Goal: Information Seeking & Learning: Learn about a topic

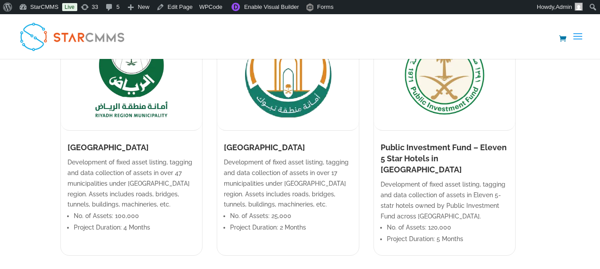
scroll to position [666, 0]
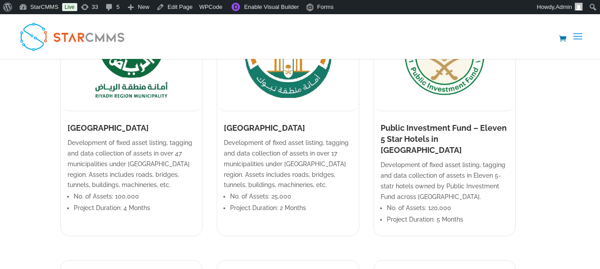
drag, startPoint x: 66, startPoint y: 128, endPoint x: 143, endPoint y: 125, distance: 77.3
click at [143, 125] on div "[GEOGRAPHIC_DATA]" at bounding box center [131, 130] width 141 height 16
copy h1 "[GEOGRAPHIC_DATA]"
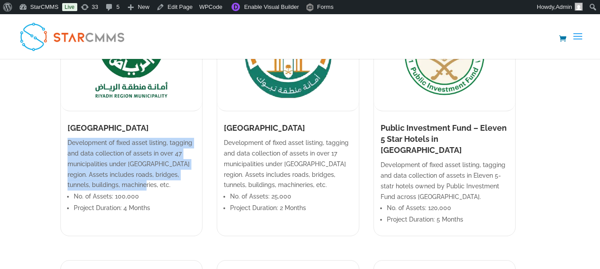
drag, startPoint x: 67, startPoint y: 141, endPoint x: 126, endPoint y: 183, distance: 72.2
click at [126, 183] on p "Development of fixed asset listing, tagging and data collection of assets in ov…" at bounding box center [131, 164] width 128 height 53
copy p "Development of fixed asset listing, tagging and data collection of assets in ov…"
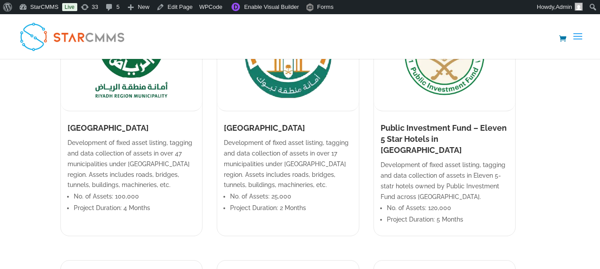
click at [81, 196] on li "No. of Assets: 100,000" at bounding box center [135, 197] width 122 height 12
drag, startPoint x: 74, startPoint y: 195, endPoint x: 140, endPoint y: 198, distance: 66.6
click at [140, 198] on li "No. of Assets: 100,000" at bounding box center [135, 197] width 122 height 12
copy li "No. of Assets: 100,000"
drag, startPoint x: 75, startPoint y: 206, endPoint x: 150, endPoint y: 209, distance: 75.5
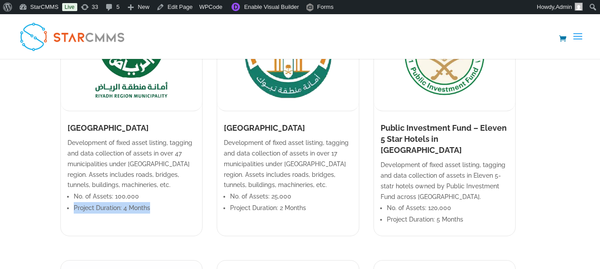
click at [150, 209] on li "Project Duration: 4 Months" at bounding box center [135, 208] width 122 height 12
copy li "Project Duration: 4 Months"
drag, startPoint x: 275, startPoint y: 128, endPoint x: 325, endPoint y: 129, distance: 50.6
click at [325, 129] on h1 "[GEOGRAPHIC_DATA]" at bounding box center [288, 130] width 128 height 16
click at [297, 127] on h1 "[GEOGRAPHIC_DATA]" at bounding box center [288, 130] width 128 height 16
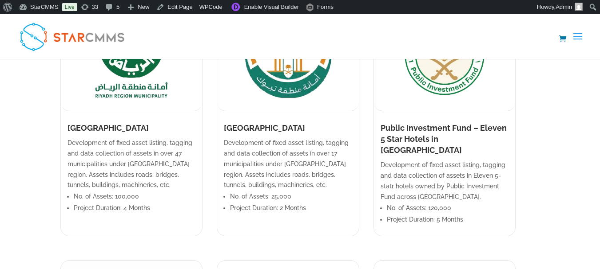
drag, startPoint x: 240, startPoint y: 127, endPoint x: 304, endPoint y: 133, distance: 64.6
click at [304, 133] on h1 "[GEOGRAPHIC_DATA]" at bounding box center [288, 130] width 128 height 16
click at [234, 142] on p "Development of fixed asset listing, tagging and data collection of assets in ov…" at bounding box center [288, 164] width 128 height 53
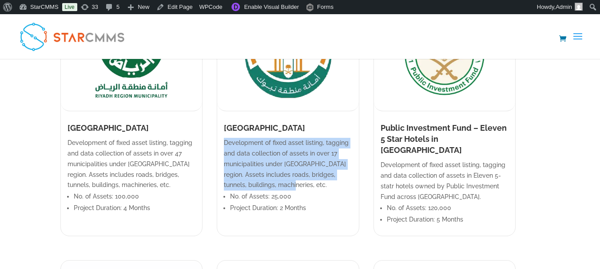
drag, startPoint x: 232, startPoint y: 141, endPoint x: 284, endPoint y: 184, distance: 67.8
click at [284, 184] on p "Development of fixed asset listing, tagging and data collection of assets in ov…" at bounding box center [288, 164] width 128 height 53
copy p "Development of fixed asset listing, tagging and data collection of assets in ov…"
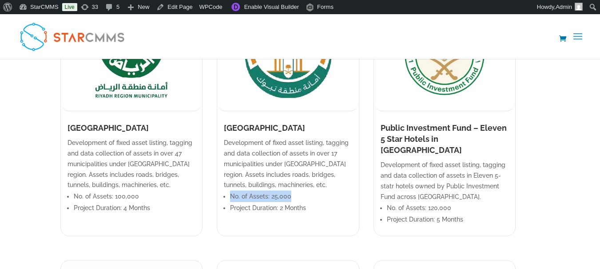
drag, startPoint x: 238, startPoint y: 195, endPoint x: 304, endPoint y: 197, distance: 65.3
click at [304, 197] on li "No. of Assets: 25,000" at bounding box center [291, 197] width 122 height 12
copy li "No. of Assets: 25,000"
drag, startPoint x: 238, startPoint y: 207, endPoint x: 319, endPoint y: 209, distance: 81.2
click at [319, 209] on li "Project Duration: 2 Months" at bounding box center [291, 208] width 122 height 12
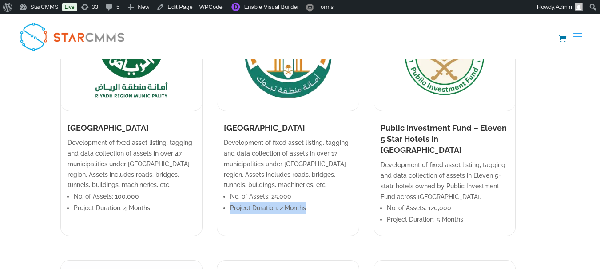
copy li "Project Duration: 2 Months"
drag, startPoint x: 76, startPoint y: 207, endPoint x: 89, endPoint y: 208, distance: 13.3
click at [91, 207] on li "Project Duration: 4 Months" at bounding box center [135, 208] width 122 height 12
click at [73, 209] on ul "No. of Assets: 100,000 Project Duration: 4 Months" at bounding box center [131, 205] width 128 height 29
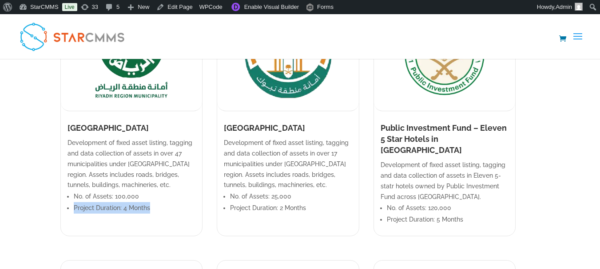
drag, startPoint x: 75, startPoint y: 208, endPoint x: 150, endPoint y: 212, distance: 76.0
click at [150, 212] on li "Project Duration: 4 Months" at bounding box center [135, 208] width 122 height 12
copy li "Project Duration: 4 Months"
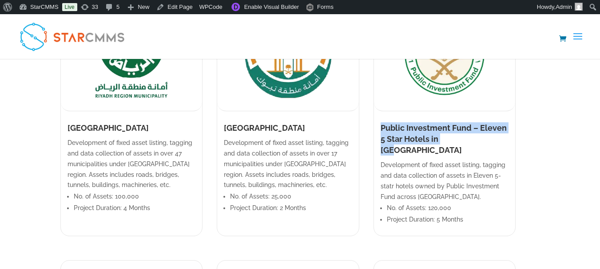
drag, startPoint x: 398, startPoint y: 125, endPoint x: 465, endPoint y: 141, distance: 68.5
click at [465, 141] on h1 "Public Investment Fund – Eleven 5 Star Hotels in [GEOGRAPHIC_DATA]" at bounding box center [444, 141] width 128 height 38
copy h1 "Public Investment Fund – Eleven 5 Star Hotels in [GEOGRAPHIC_DATA]"
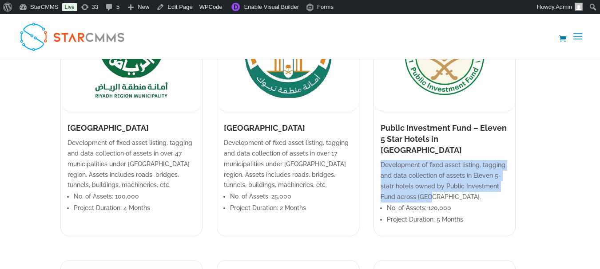
drag, startPoint x: 398, startPoint y: 156, endPoint x: 433, endPoint y: 188, distance: 47.8
click at [433, 188] on p "Development of fixed asset listing, tagging and data collection of assets in El…" at bounding box center [444, 181] width 128 height 42
copy p "Development of fixed asset listing, tagging and data collection of assets in El…"
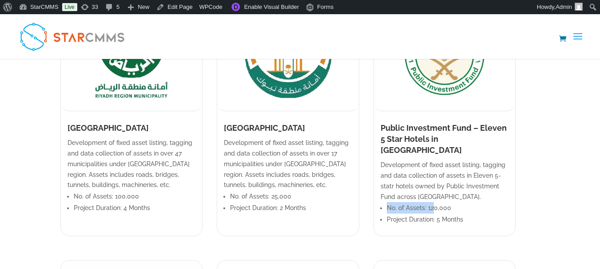
drag, startPoint x: 403, startPoint y: 196, endPoint x: 448, endPoint y: 198, distance: 45.3
click at [448, 202] on li "No. of Assets: 120,000" at bounding box center [448, 208] width 122 height 12
click at [397, 214] on li "Project Duration: 5 Months" at bounding box center [448, 220] width 122 height 12
drag, startPoint x: 403, startPoint y: 195, endPoint x: 467, endPoint y: 197, distance: 64.4
click at [467, 202] on li "No. of Assets: 120,000" at bounding box center [448, 208] width 122 height 12
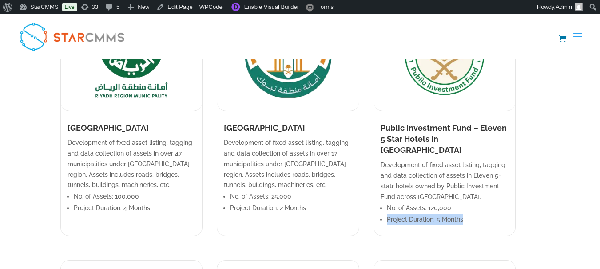
drag, startPoint x: 403, startPoint y: 208, endPoint x: 479, endPoint y: 211, distance: 75.9
click at [479, 214] on li "Project Duration: 5 Months" at bounding box center [448, 220] width 122 height 12
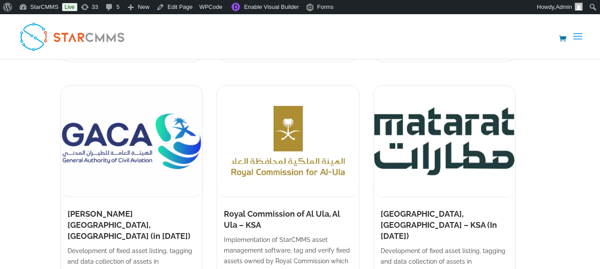
scroll to position [843, 0]
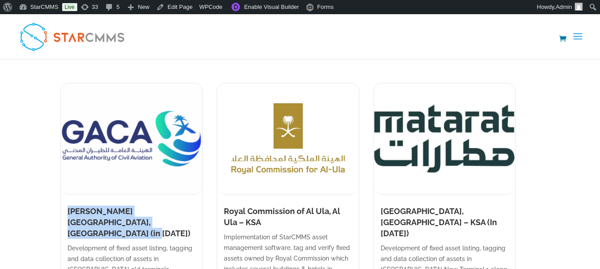
drag, startPoint x: 67, startPoint y: 201, endPoint x: 163, endPoint y: 212, distance: 97.3
click at [163, 212] on div "[PERSON_NAME][GEOGRAPHIC_DATA], [GEOGRAPHIC_DATA] (in [DATE])" at bounding box center [131, 225] width 141 height 38
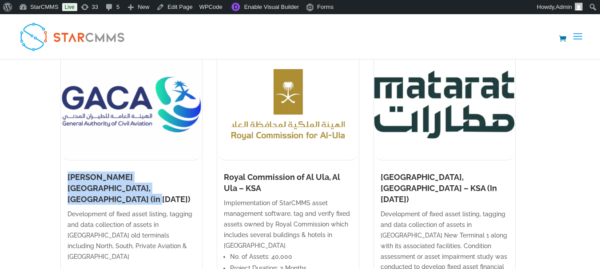
scroll to position [887, 0]
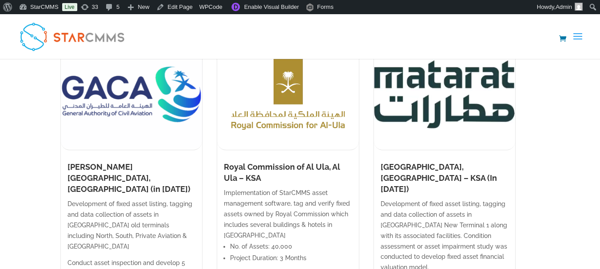
click at [72, 199] on p "Development of fixed asset listing, tagging and data collection of assets in [G…" at bounding box center [131, 228] width 128 height 59
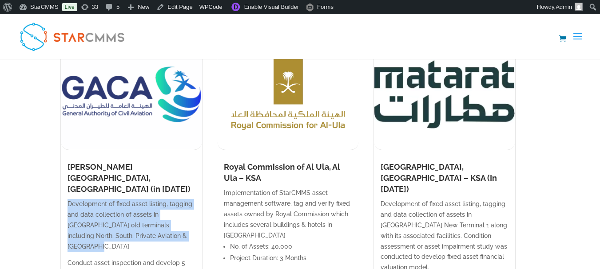
drag, startPoint x: 69, startPoint y: 181, endPoint x: 136, endPoint y: 213, distance: 74.2
click at [136, 213] on p "Development of fixed asset listing, tagging and data collection of assets in [G…" at bounding box center [131, 228] width 128 height 59
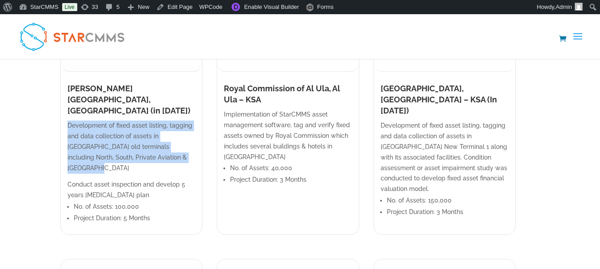
scroll to position [976, 0]
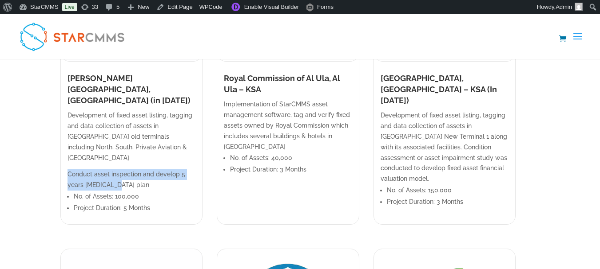
drag, startPoint x: 86, startPoint y: 150, endPoint x: 64, endPoint y: 137, distance: 25.0
click at [64, 137] on div "Development of fixed asset listing, tagging and data collection of assets in [G…" at bounding box center [131, 167] width 141 height 114
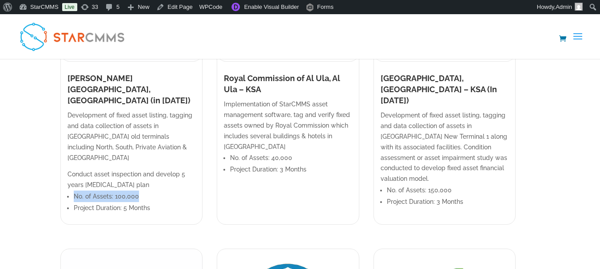
drag, startPoint x: 74, startPoint y: 163, endPoint x: 138, endPoint y: 163, distance: 63.9
click at [138, 191] on li "No. of Assets: 100,000" at bounding box center [135, 197] width 122 height 12
drag, startPoint x: 73, startPoint y: 173, endPoint x: 154, endPoint y: 175, distance: 80.8
click at [154, 202] on li "Project Duration: 5 Months" at bounding box center [135, 208] width 122 height 12
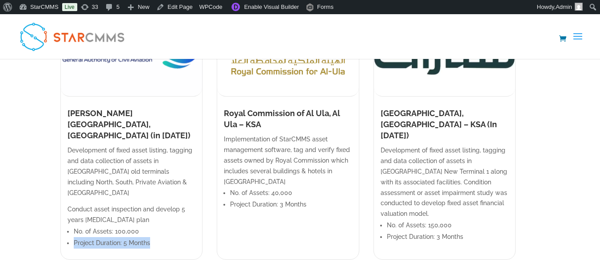
scroll to position [932, 0]
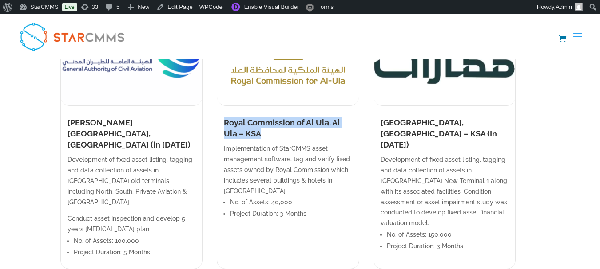
drag, startPoint x: 233, startPoint y: 111, endPoint x: 263, endPoint y: 121, distance: 30.9
click at [263, 121] on h1 "Royal Commission of Al Ula, Al Ula – KSA" at bounding box center [288, 130] width 128 height 27
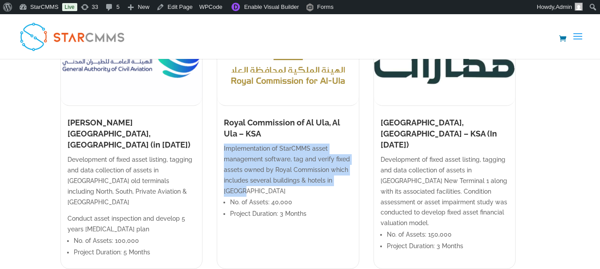
drag, startPoint x: 231, startPoint y: 137, endPoint x: 361, endPoint y: 167, distance: 133.5
click at [358, 167] on div "Implementation of StarCMMS asset management software, tag and verify fixed asse…" at bounding box center [287, 187] width 141 height 87
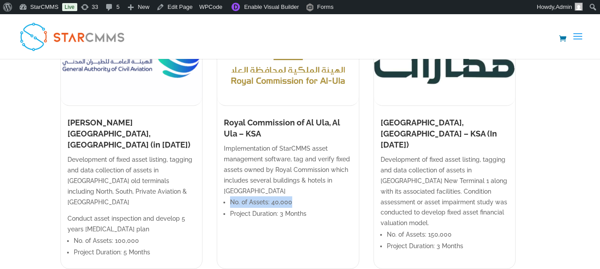
drag, startPoint x: 239, startPoint y: 180, endPoint x: 303, endPoint y: 179, distance: 64.3
click at [303, 197] on li "No. of Assets: 40,000" at bounding box center [291, 203] width 122 height 12
click at [239, 208] on li "Project Duration: 3 Months" at bounding box center [291, 214] width 122 height 12
drag, startPoint x: 239, startPoint y: 192, endPoint x: 322, endPoint y: 192, distance: 82.5
click at [322, 208] on li "Project Duration: 3 Months" at bounding box center [291, 214] width 122 height 12
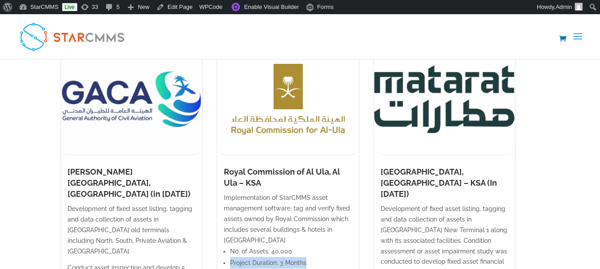
scroll to position [887, 0]
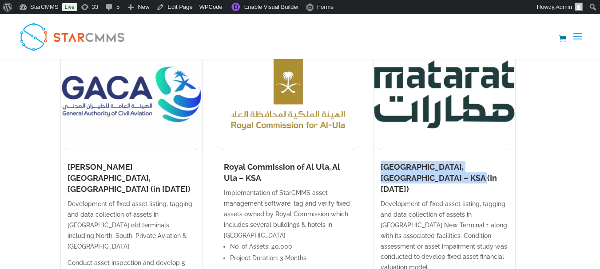
drag, startPoint x: 398, startPoint y: 156, endPoint x: 449, endPoint y: 174, distance: 53.2
click at [449, 174] on h1 "[GEOGRAPHIC_DATA], [GEOGRAPHIC_DATA] – KSA (In [DATE])" at bounding box center [444, 181] width 128 height 38
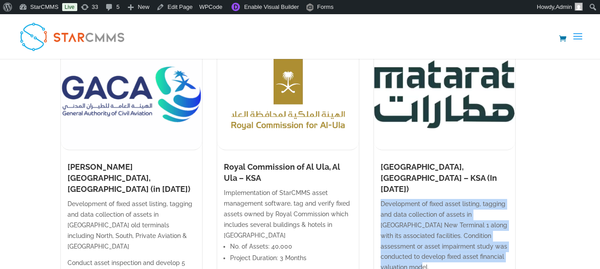
drag, startPoint x: 398, startPoint y: 184, endPoint x: 505, endPoint y: 236, distance: 119.1
click at [505, 236] on p "Development of fixed asset listing, tagging and data collection of assets in [G…" at bounding box center [444, 236] width 128 height 74
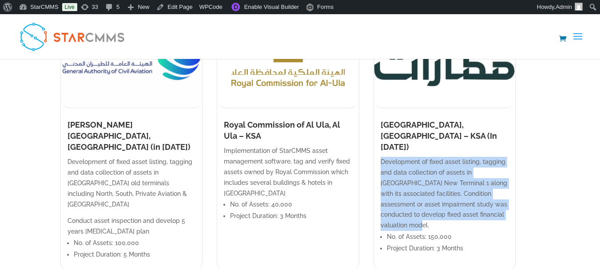
scroll to position [932, 0]
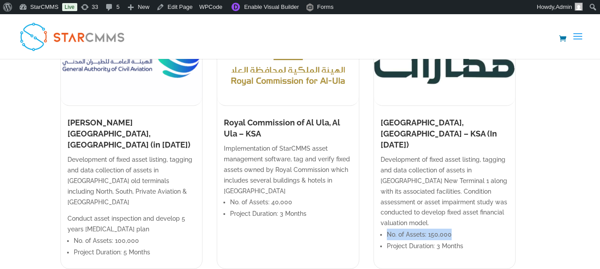
drag, startPoint x: 403, startPoint y: 201, endPoint x: 466, endPoint y: 203, distance: 63.1
click at [466, 229] on li "No. of Assets: 150,000" at bounding box center [448, 235] width 122 height 12
drag, startPoint x: 403, startPoint y: 214, endPoint x: 496, endPoint y: 215, distance: 92.3
click at [496, 241] on li "Project Duration: 3 Months" at bounding box center [448, 247] width 122 height 12
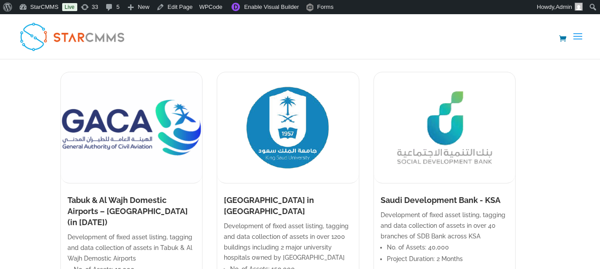
scroll to position [1154, 0]
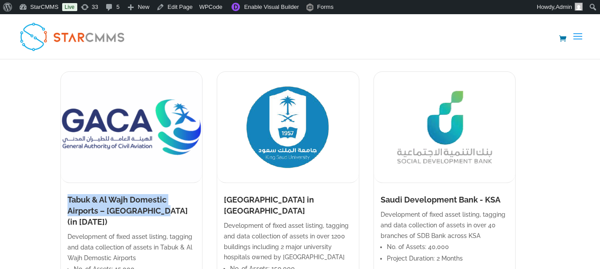
drag, startPoint x: 68, startPoint y: 166, endPoint x: 125, endPoint y: 177, distance: 57.4
click at [125, 194] on h1 "Tabuk & Al Wajh Domestic Airports – [GEOGRAPHIC_DATA] (in [DATE])" at bounding box center [131, 213] width 128 height 38
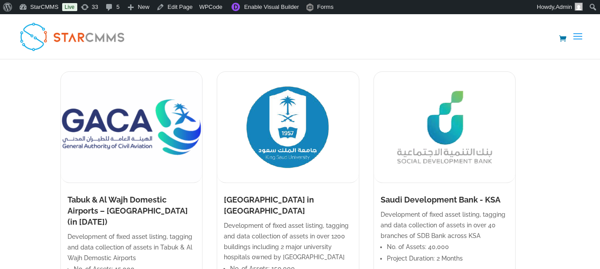
drag, startPoint x: 83, startPoint y: 190, endPoint x: 71, endPoint y: 194, distance: 12.6
click at [83, 232] on p "Development of fixed asset listing, tagging and data collection of assets in Ta…" at bounding box center [131, 248] width 128 height 32
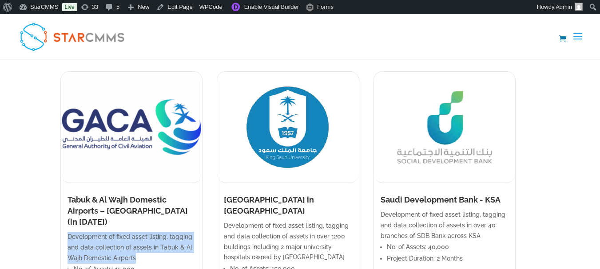
drag, startPoint x: 68, startPoint y: 193, endPoint x: 119, endPoint y: 213, distance: 55.4
click at [119, 232] on p "Development of fixed asset listing, tagging and data collection of assets in Ta…" at bounding box center [131, 248] width 128 height 32
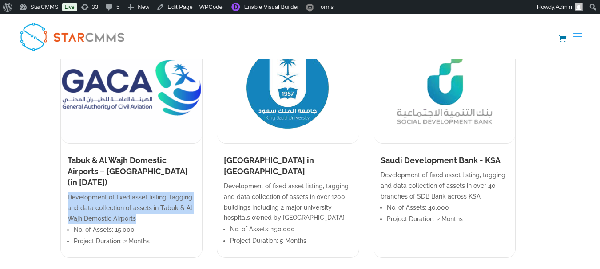
scroll to position [1198, 0]
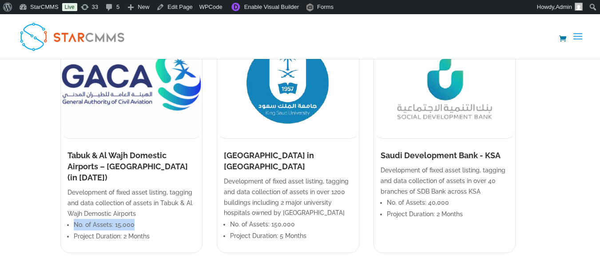
drag, startPoint x: 74, startPoint y: 180, endPoint x: 138, endPoint y: 181, distance: 63.9
click at [138, 219] on li "No. of Assets: 15,000" at bounding box center [135, 225] width 122 height 12
drag, startPoint x: 75, startPoint y: 194, endPoint x: 152, endPoint y: 196, distance: 77.2
click at [152, 231] on li "Project Duration: 2 Months" at bounding box center [135, 237] width 122 height 12
drag, startPoint x: 233, startPoint y: 122, endPoint x: 308, endPoint y: 130, distance: 75.9
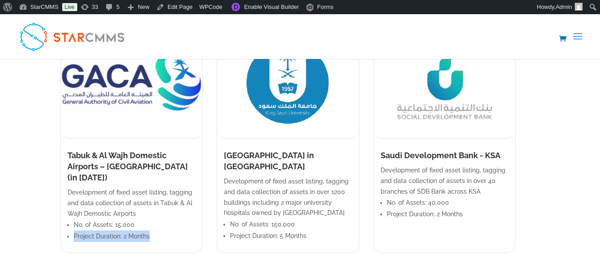
click at [308, 150] on h1 "[GEOGRAPHIC_DATA] in [GEOGRAPHIC_DATA]" at bounding box center [288, 163] width 128 height 27
drag, startPoint x: 233, startPoint y: 148, endPoint x: 300, endPoint y: 183, distance: 75.4
click at [300, 183] on p "Development of fixed asset listing, tagging and data collection of assets in ov…" at bounding box center [288, 198] width 128 height 42
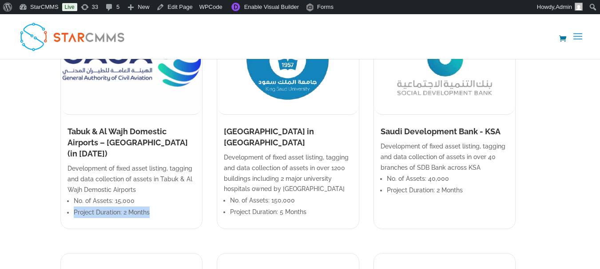
scroll to position [1242, 0]
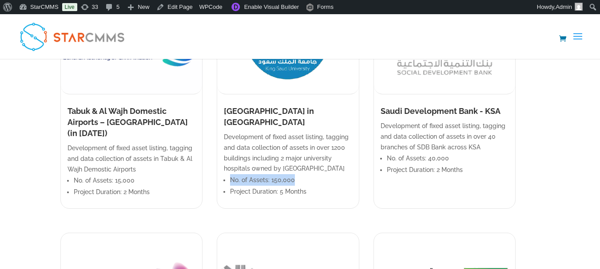
drag, startPoint x: 240, startPoint y: 147, endPoint x: 300, endPoint y: 148, distance: 59.9
click at [300, 174] on li "No. of Assets: 150,000" at bounding box center [291, 180] width 122 height 12
drag, startPoint x: 239, startPoint y: 158, endPoint x: 314, endPoint y: 156, distance: 75.0
click at [314, 186] on li "Project Duration: 5 Months" at bounding box center [291, 192] width 122 height 12
click at [401, 106] on h1 "Saudi Development Bank - KSA" at bounding box center [444, 114] width 128 height 16
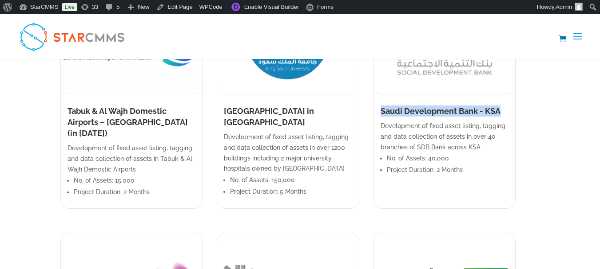
drag, startPoint x: 397, startPoint y: 77, endPoint x: 554, endPoint y: 73, distance: 157.1
click at [554, 73] on div "Saudi Arabia Military Industries (SAMI) Development of fixed asset listing, tag…" at bounding box center [300, 76] width 600 height 1965
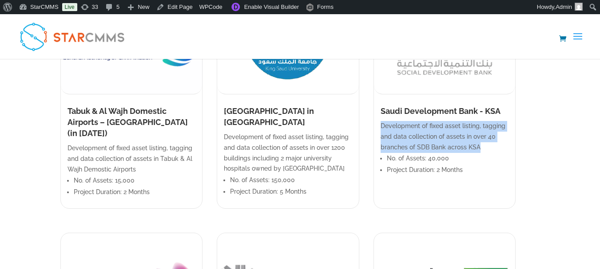
drag, startPoint x: 398, startPoint y: 92, endPoint x: 475, endPoint y: 111, distance: 80.1
click at [475, 121] on p "Development of fixed asset listing, tagging and data collection of assets in ov…" at bounding box center [444, 137] width 128 height 32
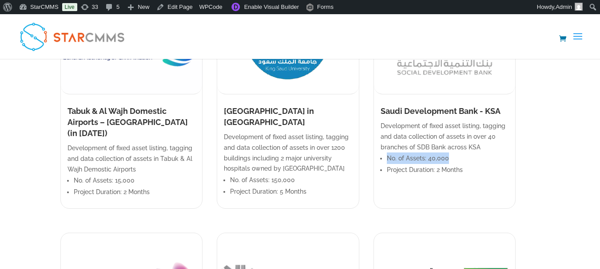
drag, startPoint x: 404, startPoint y: 125, endPoint x: 461, endPoint y: 122, distance: 57.7
click at [461, 153] on li "No. of Assets: 40,000" at bounding box center [448, 159] width 122 height 12
drag, startPoint x: 402, startPoint y: 138, endPoint x: 481, endPoint y: 140, distance: 78.6
click at [481, 164] on li "Project Duration: 2 Months" at bounding box center [448, 170] width 122 height 12
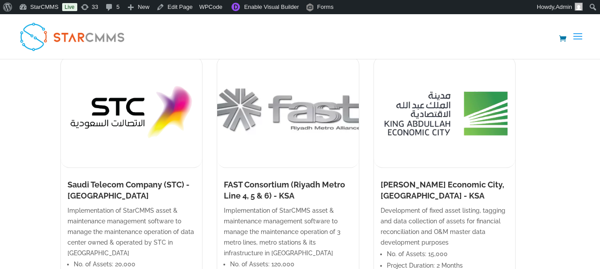
scroll to position [1420, 0]
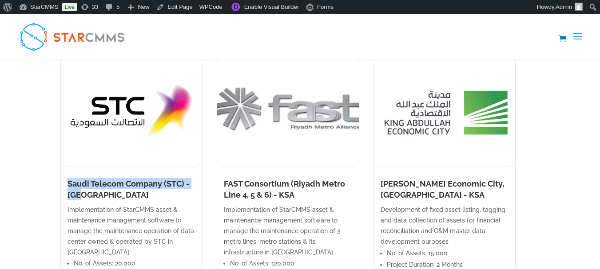
drag, startPoint x: 67, startPoint y: 150, endPoint x: 85, endPoint y: 162, distance: 21.2
click at [85, 178] on h1 "Saudi Telecom Company (STC) - [GEOGRAPHIC_DATA]" at bounding box center [131, 191] width 128 height 27
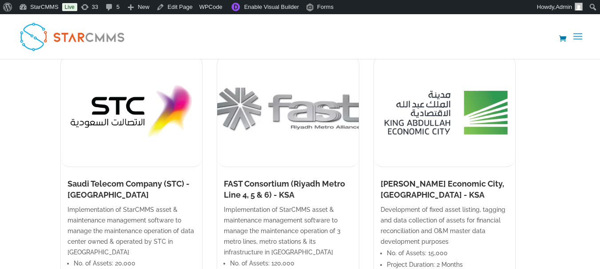
click at [69, 205] on p "Implementation of StarCMMS asset & maintenance management software to manage th…" at bounding box center [131, 231] width 128 height 53
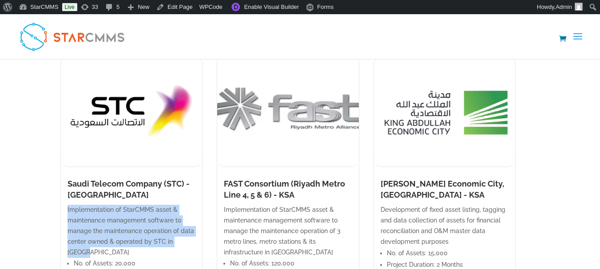
drag, startPoint x: 67, startPoint y: 177, endPoint x: 191, endPoint y: 210, distance: 128.2
click at [191, 210] on p "Implementation of StarCMMS asset & maintenance management software to manage th…" at bounding box center [131, 231] width 128 height 53
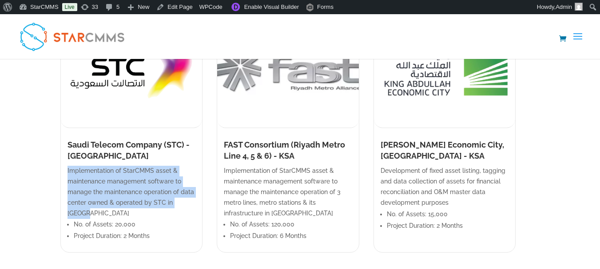
scroll to position [1464, 0]
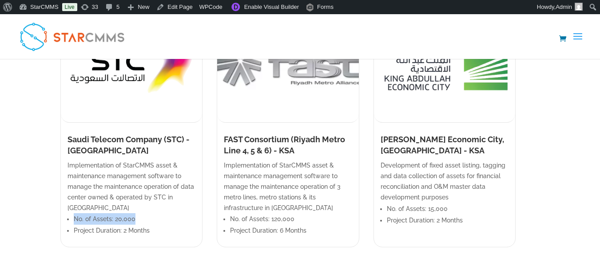
drag, startPoint x: 75, startPoint y: 175, endPoint x: 135, endPoint y: 175, distance: 60.3
click at [135, 213] on li "No. of Assets: 20,000" at bounding box center [135, 219] width 122 height 12
drag, startPoint x: 75, startPoint y: 187, endPoint x: 151, endPoint y: 189, distance: 75.9
click at [151, 225] on li "Project Duration: 2 Months" at bounding box center [135, 231] width 122 height 12
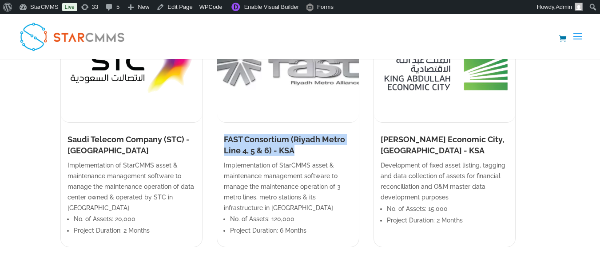
drag, startPoint x: 231, startPoint y: 107, endPoint x: 317, endPoint y: 122, distance: 87.2
click at [317, 134] on div "FAST Consortium (Riyadh Metro Line 4, 5 & 6) - KSA" at bounding box center [287, 147] width 141 height 27
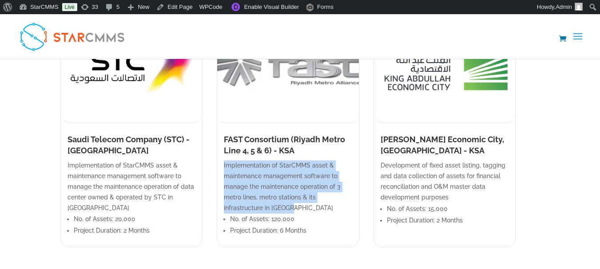
drag, startPoint x: 229, startPoint y: 131, endPoint x: 253, endPoint y: 172, distance: 47.9
click at [253, 172] on div "Implementation of StarCMMS asset & maintenance management software to manage th…" at bounding box center [287, 204] width 141 height 87
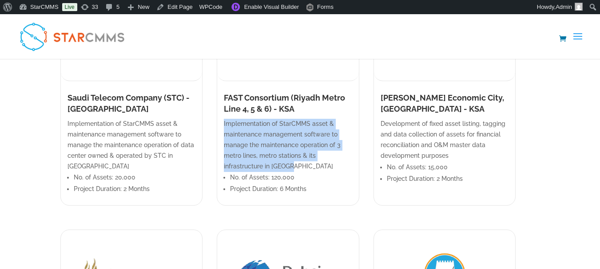
scroll to position [1509, 0]
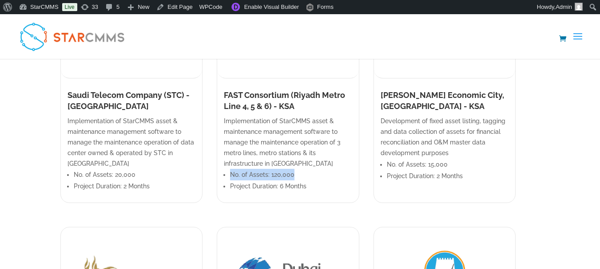
drag, startPoint x: 239, startPoint y: 141, endPoint x: 300, endPoint y: 146, distance: 61.9
click at [300, 169] on li "No. of Assets: 120,000" at bounding box center [291, 175] width 122 height 12
click at [237, 169] on ul "No. of Assets: 120,000 Project Duration: 6 Months" at bounding box center [288, 183] width 128 height 29
drag, startPoint x: 239, startPoint y: 150, endPoint x: 323, endPoint y: 154, distance: 83.9
click at [323, 181] on li "Project Duration: 6 Months" at bounding box center [291, 187] width 122 height 12
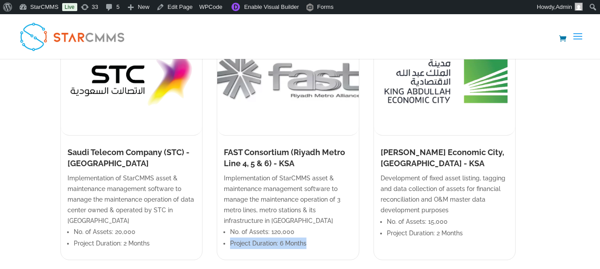
scroll to position [1420, 0]
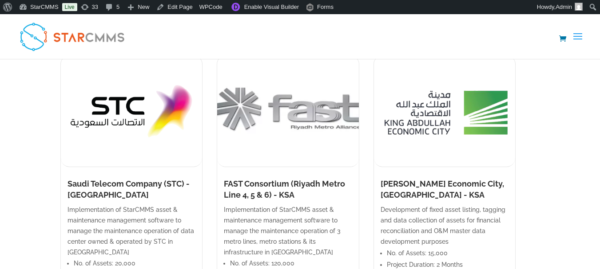
click at [404, 178] on h1 "[PERSON_NAME] Economic City, [GEOGRAPHIC_DATA] - KSA" at bounding box center [444, 191] width 128 height 27
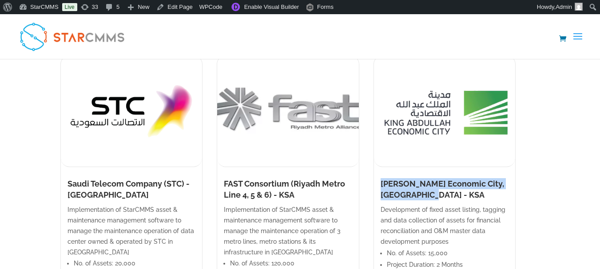
drag, startPoint x: 398, startPoint y: 149, endPoint x: 451, endPoint y: 162, distance: 54.1
click at [451, 178] on h1 "[PERSON_NAME] Economic City, [GEOGRAPHIC_DATA] - KSA" at bounding box center [444, 191] width 128 height 27
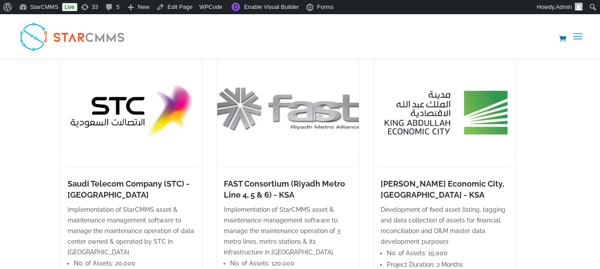
click at [399, 205] on p "Development of fixed asset listing, tagging and data collection of assets for f…" at bounding box center [444, 226] width 128 height 42
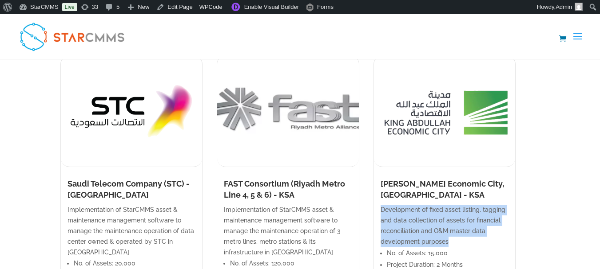
drag, startPoint x: 398, startPoint y: 175, endPoint x: 469, endPoint y: 209, distance: 77.8
click at [469, 209] on p "Development of fixed asset listing, tagging and data collection of assets for f…" at bounding box center [444, 226] width 128 height 42
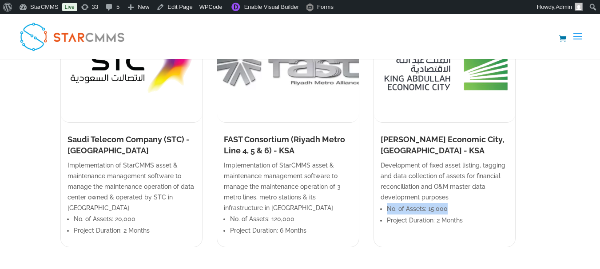
drag, startPoint x: 402, startPoint y: 174, endPoint x: 462, endPoint y: 177, distance: 60.0
click at [462, 203] on ul "No. of Assets: 15,000 Project Duration: 2 Months" at bounding box center [444, 217] width 128 height 29
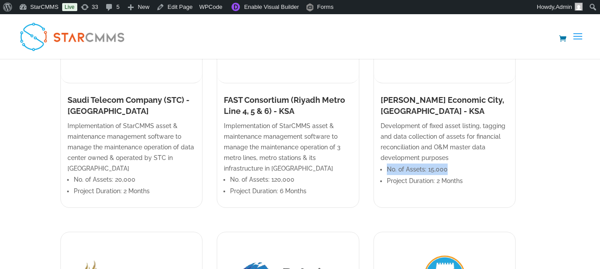
scroll to position [1509, 0]
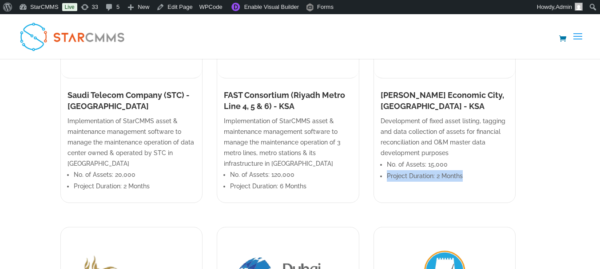
drag, startPoint x: 403, startPoint y: 142, endPoint x: 481, endPoint y: 150, distance: 78.5
click at [481, 159] on ul "No. of Assets: 15,000 Project Duration: 2 Months" at bounding box center [444, 173] width 128 height 29
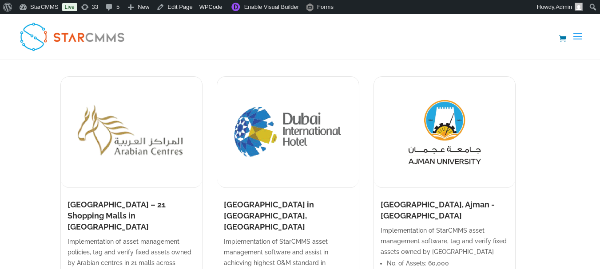
scroll to position [1686, 0]
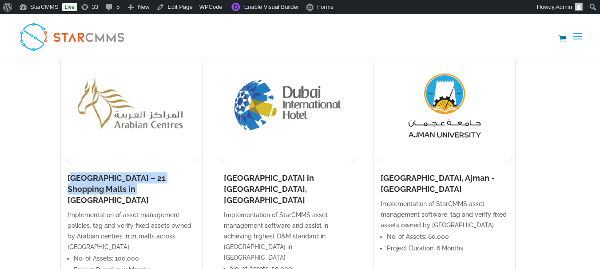
drag, startPoint x: 70, startPoint y: 144, endPoint x: 111, endPoint y: 157, distance: 42.8
click at [111, 173] on h1 "[GEOGRAPHIC_DATA] – 21 Shopping Malls in [GEOGRAPHIC_DATA]" at bounding box center [131, 192] width 128 height 38
drag, startPoint x: 110, startPoint y: 156, endPoint x: 100, endPoint y: 153, distance: 10.7
click at [110, 173] on h1 "[GEOGRAPHIC_DATA] – 21 Shopping Malls in [GEOGRAPHIC_DATA]" at bounding box center [131, 192] width 128 height 38
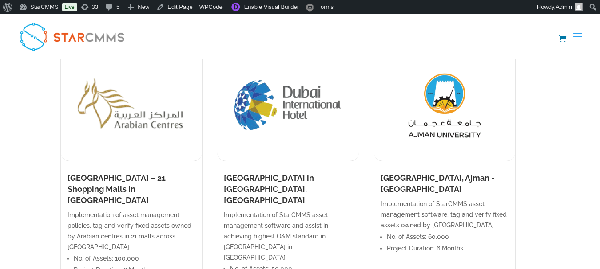
click at [68, 173] on h1 "[GEOGRAPHIC_DATA] – 21 Shopping Malls in [GEOGRAPHIC_DATA]" at bounding box center [131, 192] width 128 height 38
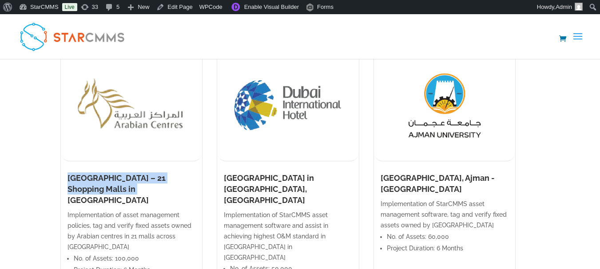
drag, startPoint x: 65, startPoint y: 143, endPoint x: 103, endPoint y: 159, distance: 41.6
click at [103, 173] on div "[GEOGRAPHIC_DATA] – 21 Shopping Malls in [GEOGRAPHIC_DATA]" at bounding box center [131, 192] width 141 height 38
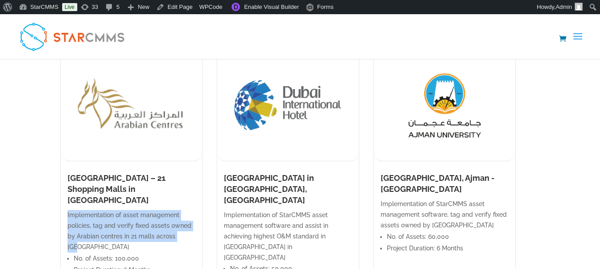
drag, startPoint x: 67, startPoint y: 173, endPoint x: 180, endPoint y: 190, distance: 114.5
click at [180, 210] on div "Implementation of asset management policies, tag and verify fixed assets owned …" at bounding box center [131, 248] width 141 height 76
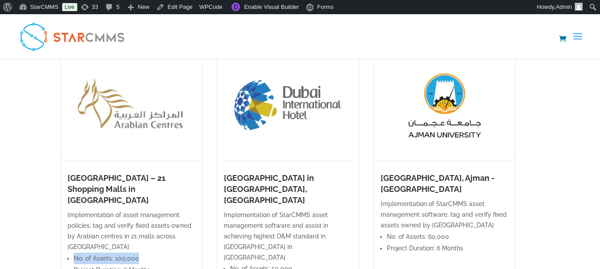
drag, startPoint x: 74, startPoint y: 202, endPoint x: 141, endPoint y: 208, distance: 66.8
click at [141, 253] on li "No. of Assets: 100,000" at bounding box center [135, 259] width 122 height 12
drag, startPoint x: 75, startPoint y: 215, endPoint x: 152, endPoint y: 217, distance: 77.2
click at [152, 264] on li "Project Duration: 6 Months" at bounding box center [135, 270] width 122 height 12
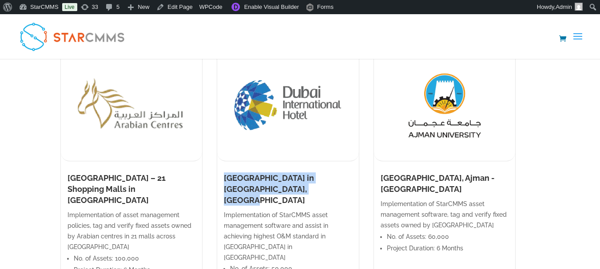
drag, startPoint x: 233, startPoint y: 143, endPoint x: 281, endPoint y: 162, distance: 51.8
click at [281, 173] on h1 "[GEOGRAPHIC_DATA] in [GEOGRAPHIC_DATA], [GEOGRAPHIC_DATA]" at bounding box center [288, 192] width 128 height 38
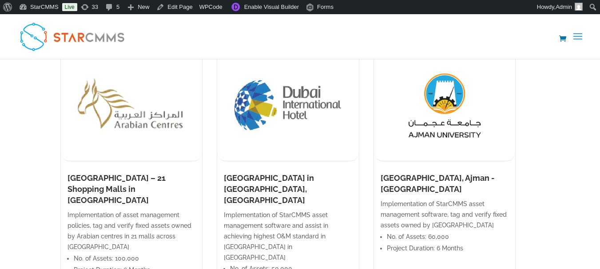
click at [235, 210] on p "Implementation of StarCMMS asset management software and assist in achieving hi…" at bounding box center [288, 236] width 128 height 53
drag, startPoint x: 231, startPoint y: 170, endPoint x: 337, endPoint y: 203, distance: 111.3
click at [337, 210] on div "Implementation of StarCMMS asset management software and assist in achieving hi…" at bounding box center [287, 253] width 141 height 87
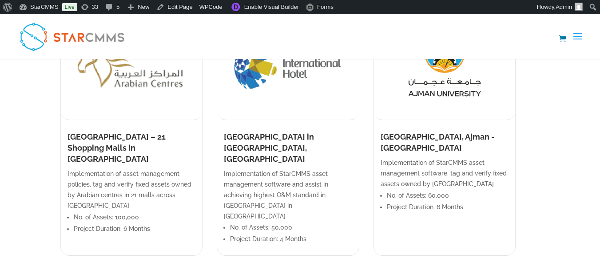
scroll to position [1731, 0]
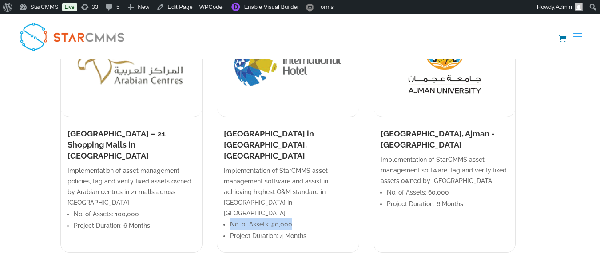
drag, startPoint x: 239, startPoint y: 168, endPoint x: 297, endPoint y: 171, distance: 58.2
click at [297, 219] on li "No. of Assets: 50,000" at bounding box center [291, 225] width 122 height 12
drag, startPoint x: 238, startPoint y: 182, endPoint x: 324, endPoint y: 181, distance: 86.1
click at [324, 230] on li "Project Duration: 4 Months" at bounding box center [291, 236] width 122 height 12
click at [403, 128] on h1 "[GEOGRAPHIC_DATA], Ajman - [GEOGRAPHIC_DATA]" at bounding box center [444, 141] width 128 height 27
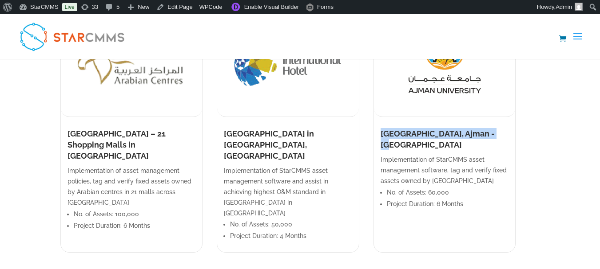
drag, startPoint x: 403, startPoint y: 100, endPoint x: 527, endPoint y: 100, distance: 123.8
click at [508, 128] on h1 "[GEOGRAPHIC_DATA], Ajman - [GEOGRAPHIC_DATA]" at bounding box center [444, 141] width 128 height 27
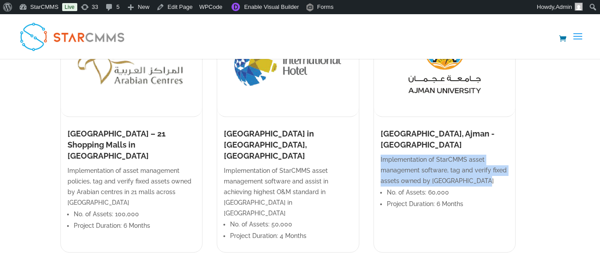
drag, startPoint x: 396, startPoint y: 116, endPoint x: 503, endPoint y: 139, distance: 109.0
click at [503, 155] on p "Implementation of StarCMMS asset management software, tag and verify fixed asse…" at bounding box center [444, 171] width 128 height 32
drag, startPoint x: 441, startPoint y: 148, endPoint x: 436, endPoint y: 149, distance: 4.5
click at [440, 187] on li "No. of Assets: 60,000" at bounding box center [448, 193] width 122 height 12
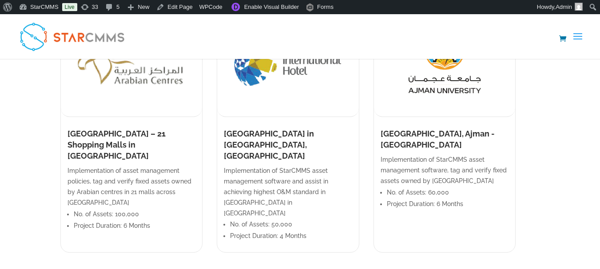
drag, startPoint x: 406, startPoint y: 146, endPoint x: 406, endPoint y: 150, distance: 5.0
click at [406, 187] on li "No. of Assets: 60,000" at bounding box center [448, 193] width 122 height 12
drag, startPoint x: 402, startPoint y: 149, endPoint x: 468, endPoint y: 146, distance: 65.7
click at [468, 187] on li "No. of Assets: 60,000" at bounding box center [448, 193] width 122 height 12
drag, startPoint x: 403, startPoint y: 161, endPoint x: 488, endPoint y: 166, distance: 85.3
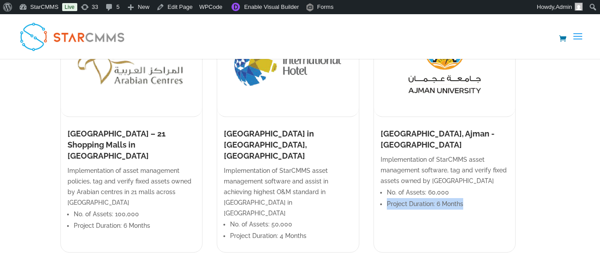
click at [488, 187] on ul "No. of Assets: 60,000 Project Duration: 6 Months" at bounding box center [444, 201] width 128 height 29
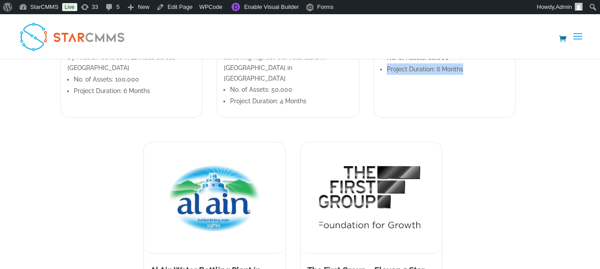
scroll to position [1908, 0]
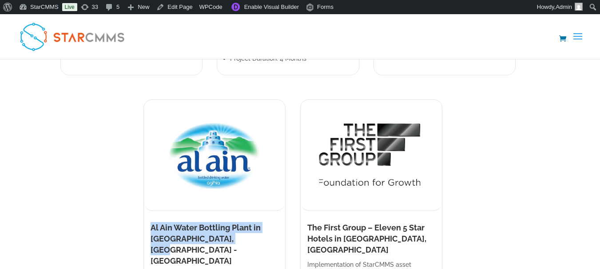
drag, startPoint x: 142, startPoint y: 176, endPoint x: 225, endPoint y: 186, distance: 83.6
click at [225, 222] on h1 "Al Ain Water Bottling Plant in [GEOGRAPHIC_DATA], [GEOGRAPHIC_DATA] - [GEOGRAPH…" at bounding box center [214, 246] width 128 height 49
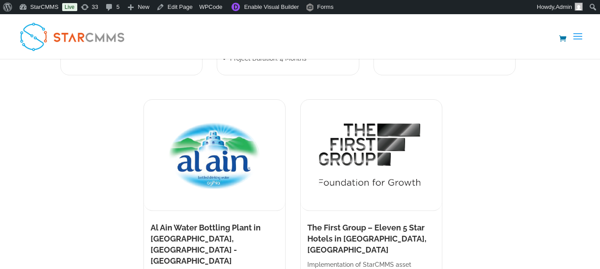
drag, startPoint x: 141, startPoint y: 200, endPoint x: 233, endPoint y: 228, distance: 96.0
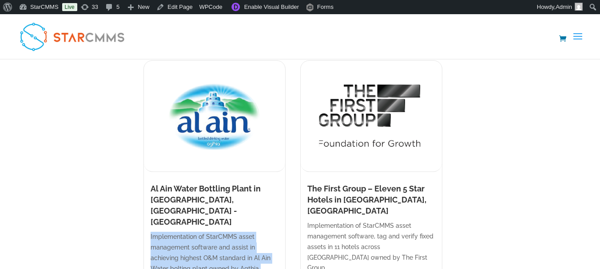
scroll to position [1952, 0]
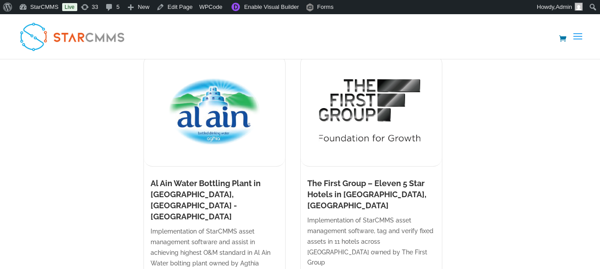
drag, startPoint x: 150, startPoint y: 194, endPoint x: 237, endPoint y: 202, distance: 87.3
drag, startPoint x: 149, startPoint y: 209, endPoint x: 237, endPoint y: 210, distance: 87.9
click at [300, 216] on div "Implementation of StarCMMS asset management software, tag and verify fixed asse…" at bounding box center [370, 259] width 141 height 87
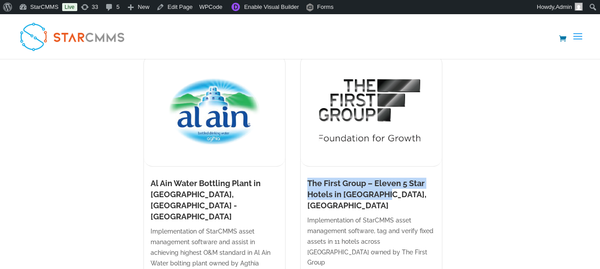
drag, startPoint x: 308, startPoint y: 129, endPoint x: 387, endPoint y: 139, distance: 79.1
click at [387, 178] on h1 "The First Group – Eleven 5 Star Hotels in [GEOGRAPHIC_DATA], [GEOGRAPHIC_DATA]" at bounding box center [371, 197] width 128 height 38
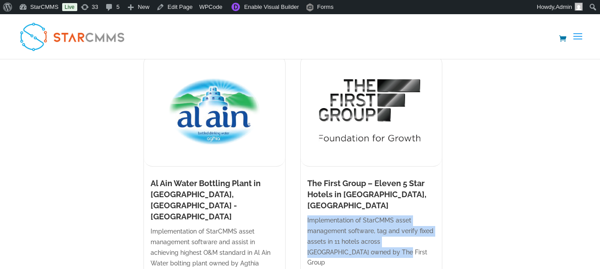
drag, startPoint x: 306, startPoint y: 154, endPoint x: 368, endPoint y: 185, distance: 69.9
click at [368, 216] on div "Implementation of StarCMMS asset management software, tag and verify fixed asse…" at bounding box center [370, 259] width 141 height 87
click at [312, 216] on p "Implementation of StarCMMS asset management software, tag and verify fixed asse…" at bounding box center [371, 242] width 128 height 53
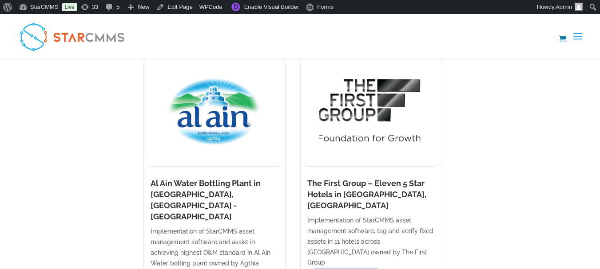
drag, startPoint x: 314, startPoint y: 197, endPoint x: 380, endPoint y: 197, distance: 66.1
click at [380, 268] on li "No. of Assets: 120,000" at bounding box center [374, 274] width 122 height 12
drag, startPoint x: 322, startPoint y: 212, endPoint x: 406, endPoint y: 210, distance: 84.8
click at [384, 233] on div "Al Ain Water Bottling Plant in [GEOGRAPHIC_DATA], [GEOGRAPHIC_DATA] - [GEOGRAPH…" at bounding box center [299, 184] width 479 height 283
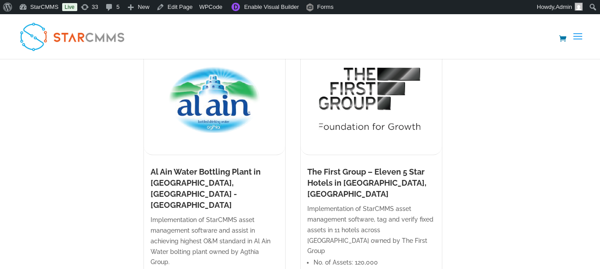
scroll to position [1908, 0]
